Goal: Transaction & Acquisition: Purchase product/service

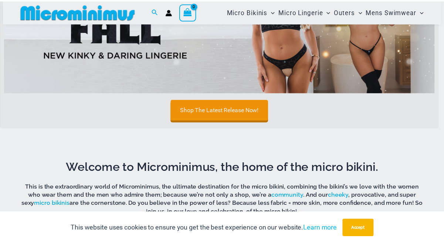
scroll to position [105, 0]
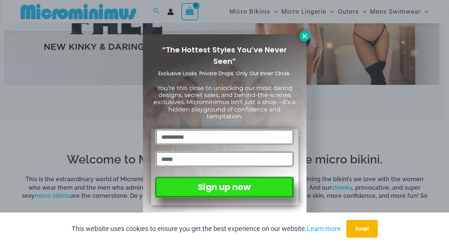
click at [303, 36] on icon at bounding box center [304, 36] width 7 height 7
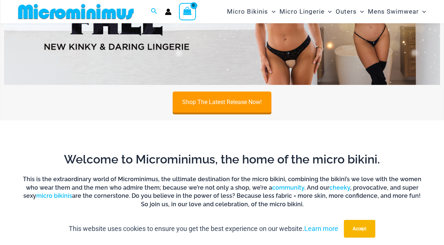
click at [303, 36] on img at bounding box center [221, 11] width 435 height 148
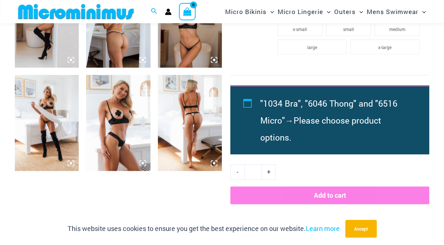
scroll to position [695, 0]
